Goal: Task Accomplishment & Management: Manage account settings

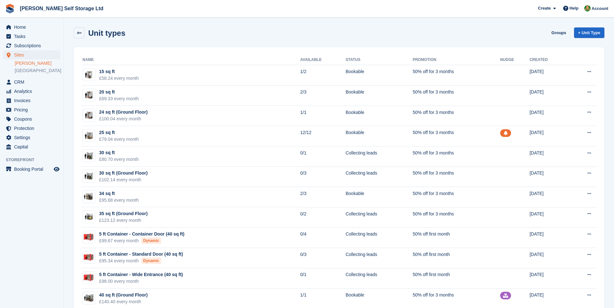
scroll to position [401, 0]
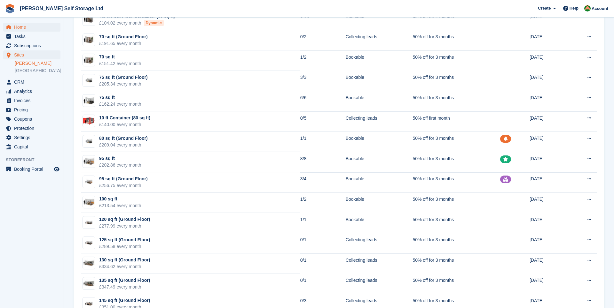
click at [16, 29] on span "Home" at bounding box center [33, 27] width 38 height 9
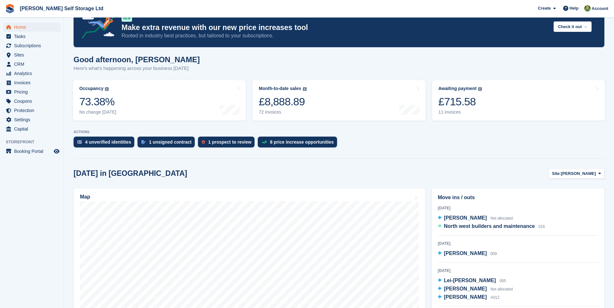
scroll to position [101, 0]
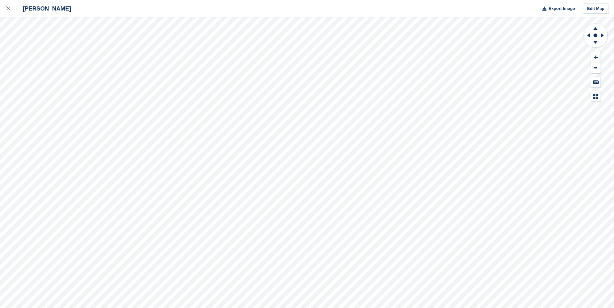
click at [14, 96] on div "[PERSON_NAME] Export Image Edit Map" at bounding box center [307, 154] width 614 height 308
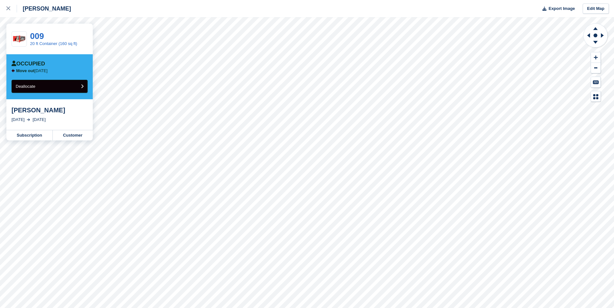
click at [57, 86] on button "Deallocate" at bounding box center [50, 86] width 76 height 13
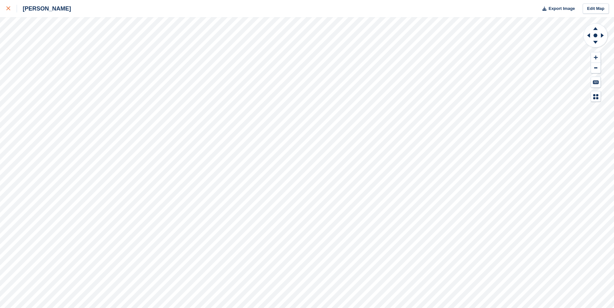
click at [9, 7] on icon at bounding box center [8, 8] width 4 height 4
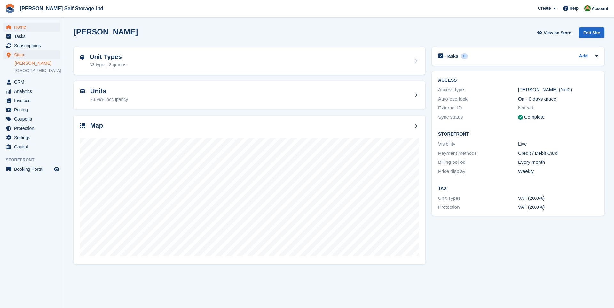
click at [14, 31] on link "Home" at bounding box center [31, 27] width 57 height 9
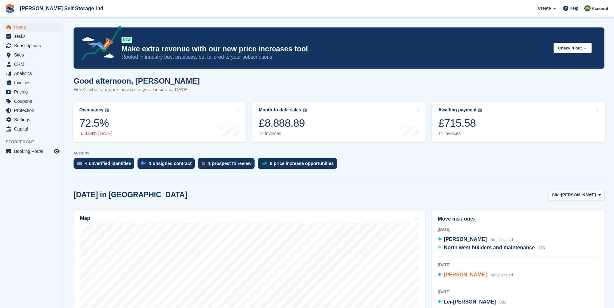
click at [454, 273] on span "[PERSON_NAME]" at bounding box center [465, 274] width 43 height 5
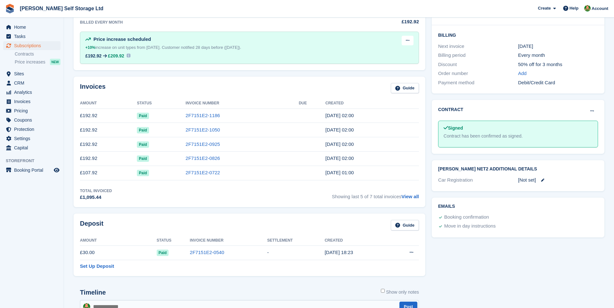
scroll to position [157, 0]
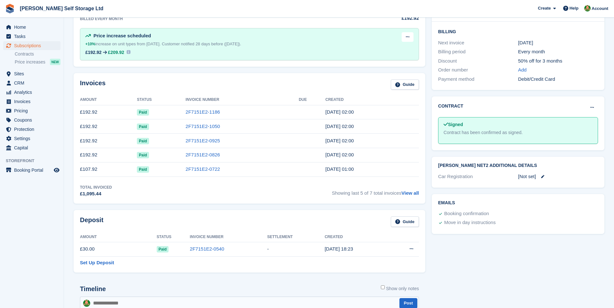
click at [417, 248] on td "Settle deposit" at bounding box center [403, 249] width 30 height 14
click at [413, 248] on button at bounding box center [411, 250] width 12 height 10
click at [389, 259] on p "Settle deposit" at bounding box center [387, 262] width 56 height 8
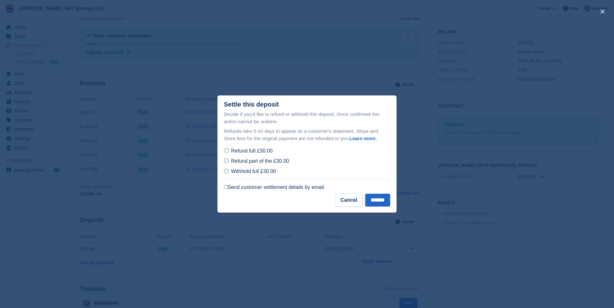
click at [243, 187] on label "Send customer settlement details by email." at bounding box center [274, 187] width 101 height 6
click at [368, 199] on input "*******" at bounding box center [377, 200] width 25 height 13
